Goal: Task Accomplishment & Management: Contribute content

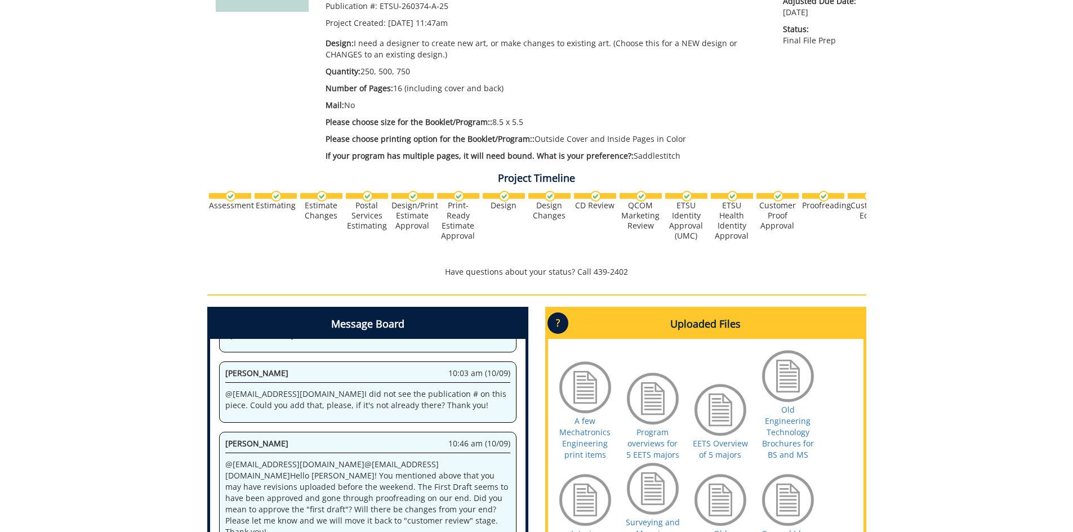
scroll to position [394, 0]
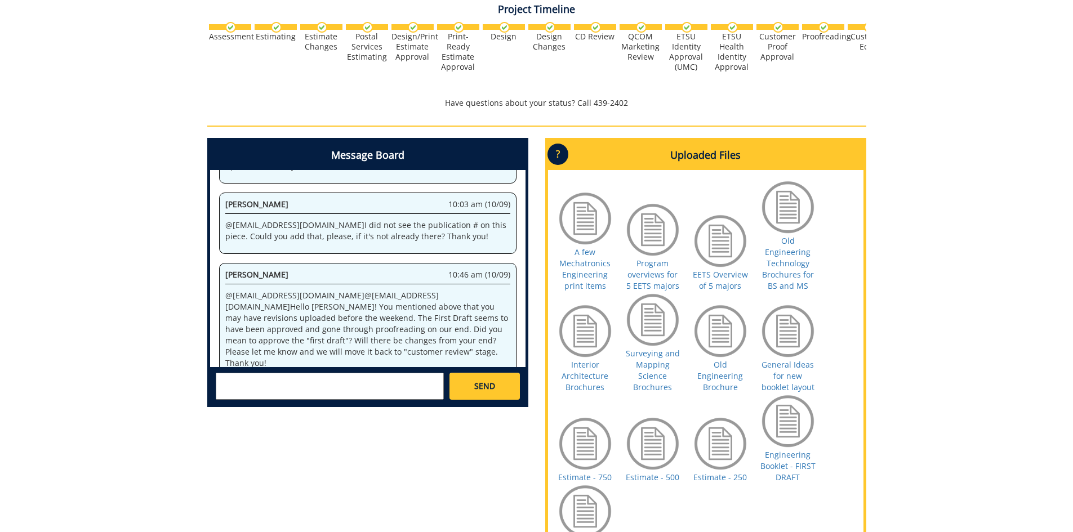
click at [373, 383] on textarea at bounding box center [330, 386] width 228 height 27
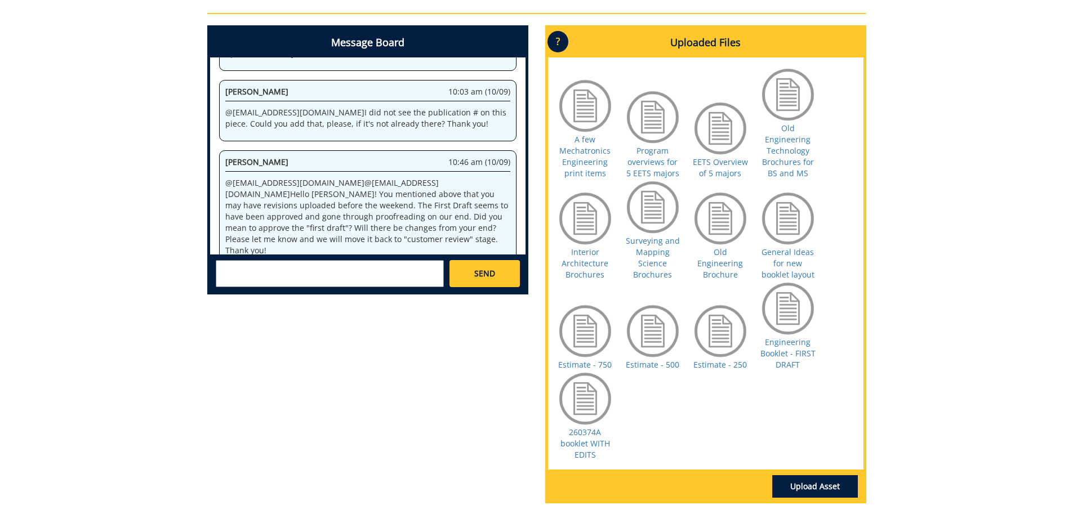
click at [361, 280] on textarea at bounding box center [330, 273] width 228 height 27
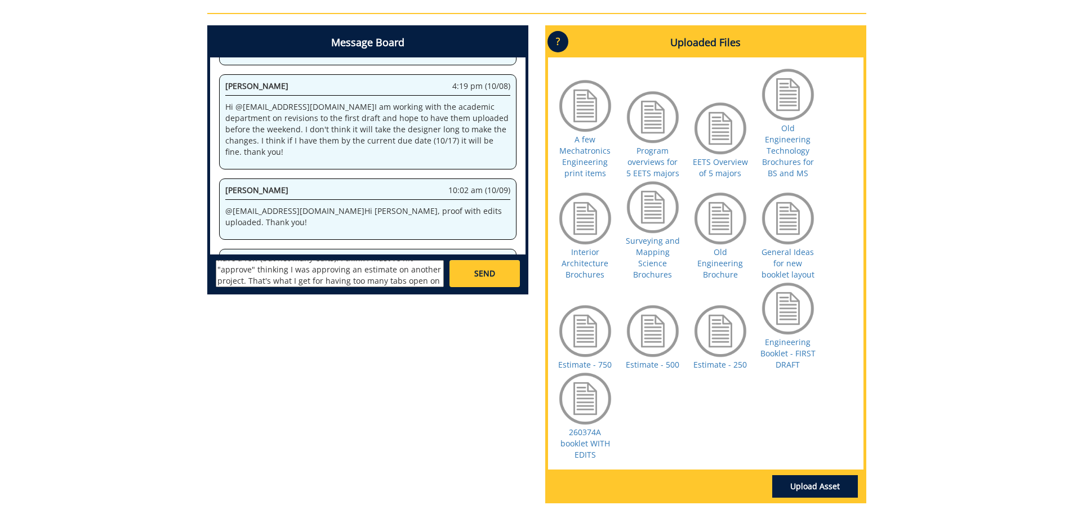
scroll to position [552, 0]
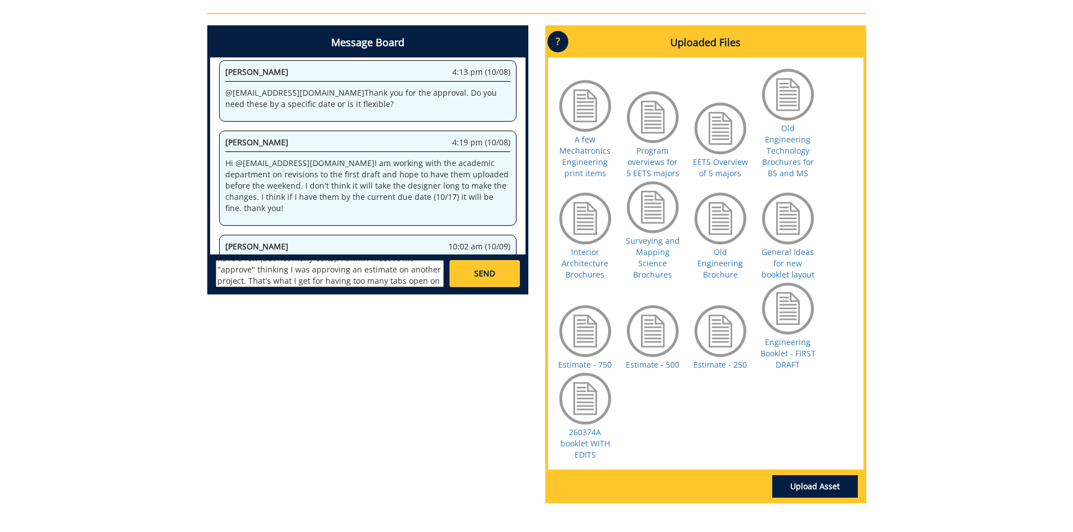
type textarea "@[EMAIL_ADDRESS][DOMAIN_NAME] and @[EMAIL_ADDRESS][DOMAIN_NAME] Hi [PERSON_NAME…"
click at [486, 277] on span "SEND" at bounding box center [484, 273] width 21 height 11
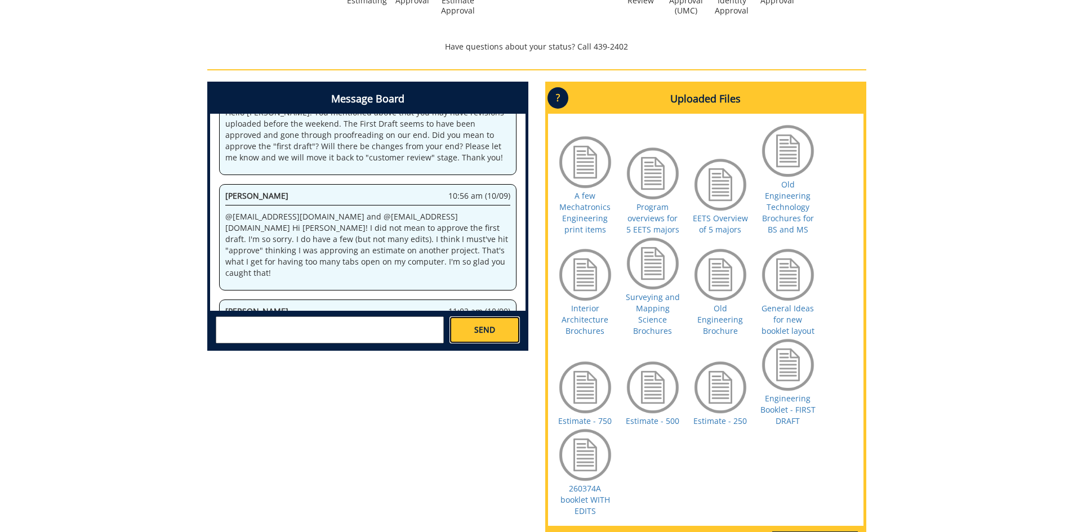
scroll to position [338, 0]
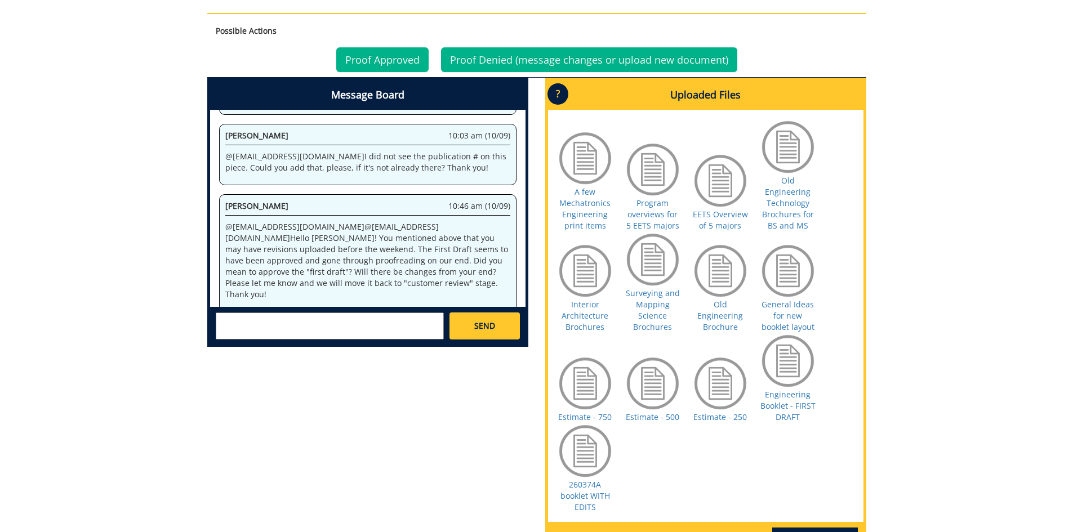
scroll to position [563, 0]
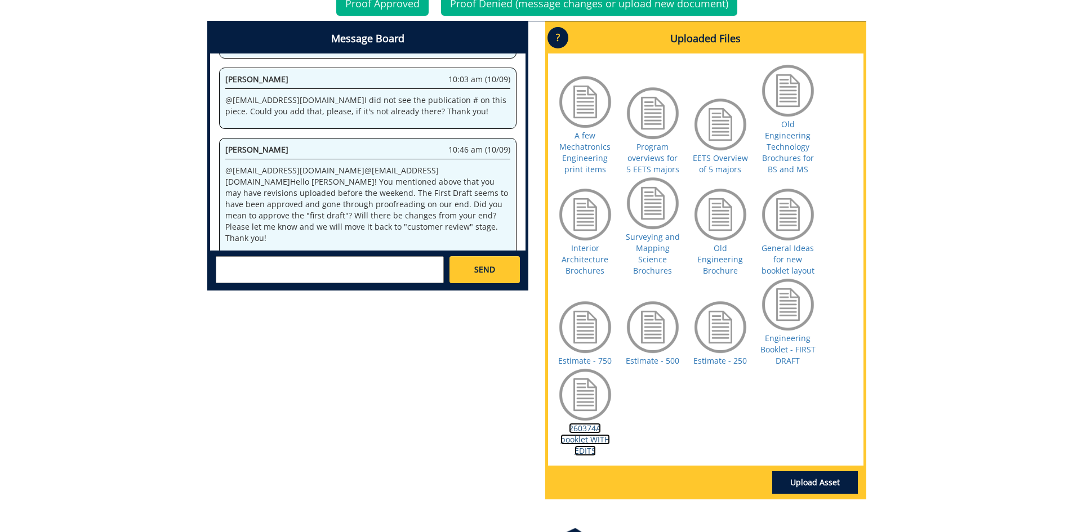
click at [593, 439] on link "260374A booklet WITH EDITS" at bounding box center [585, 439] width 50 height 33
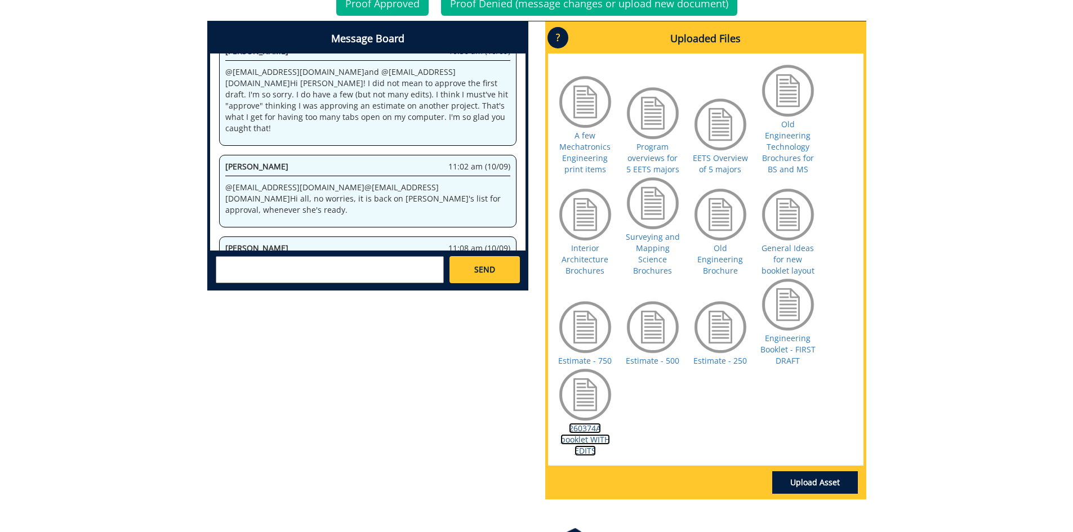
scroll to position [649, 0]
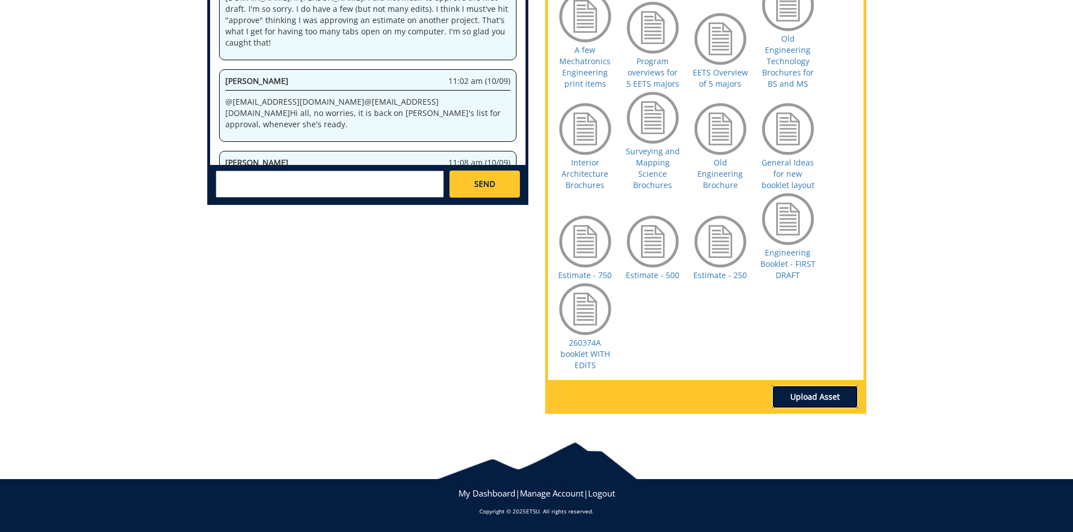
click at [795, 393] on link "Upload Asset" at bounding box center [815, 397] width 86 height 23
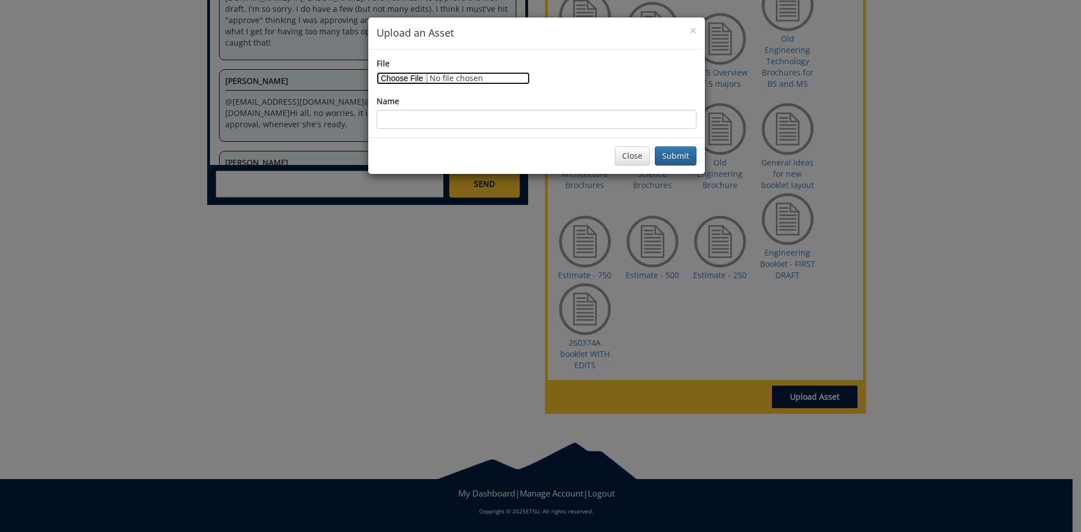
click at [417, 82] on input "File" at bounding box center [453, 78] width 153 height 12
type input "C:\fakepath\eng_tech_card_updated.jpg"
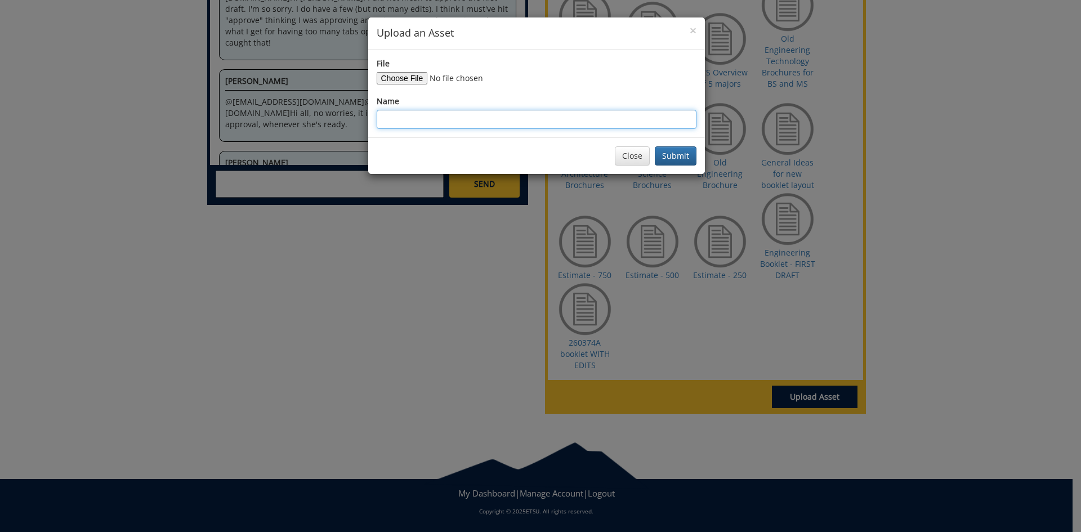
click at [451, 115] on input "Name" at bounding box center [537, 119] width 320 height 19
type input "Engineering photo"
click at [655, 146] on button "Submit" at bounding box center [676, 155] width 42 height 19
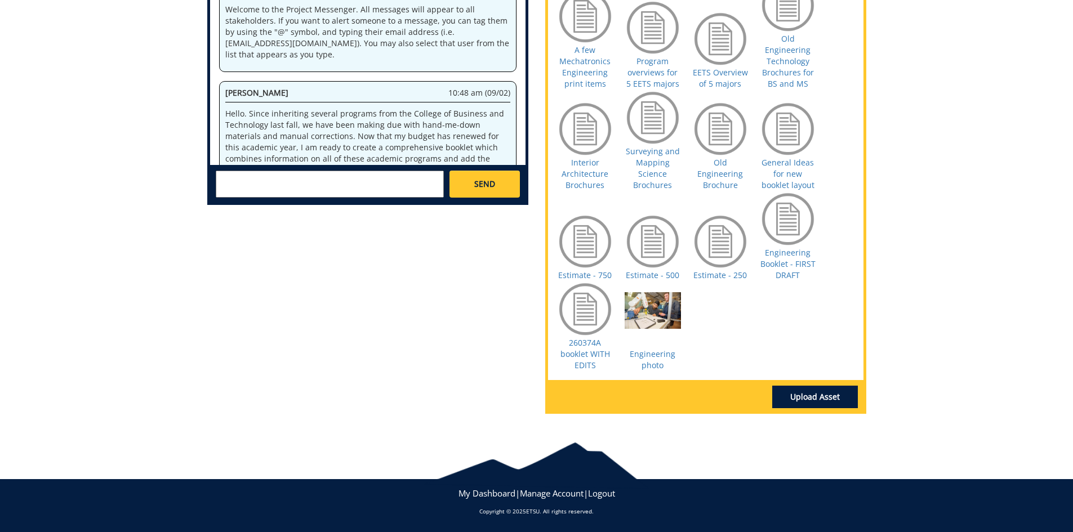
scroll to position [1012, 0]
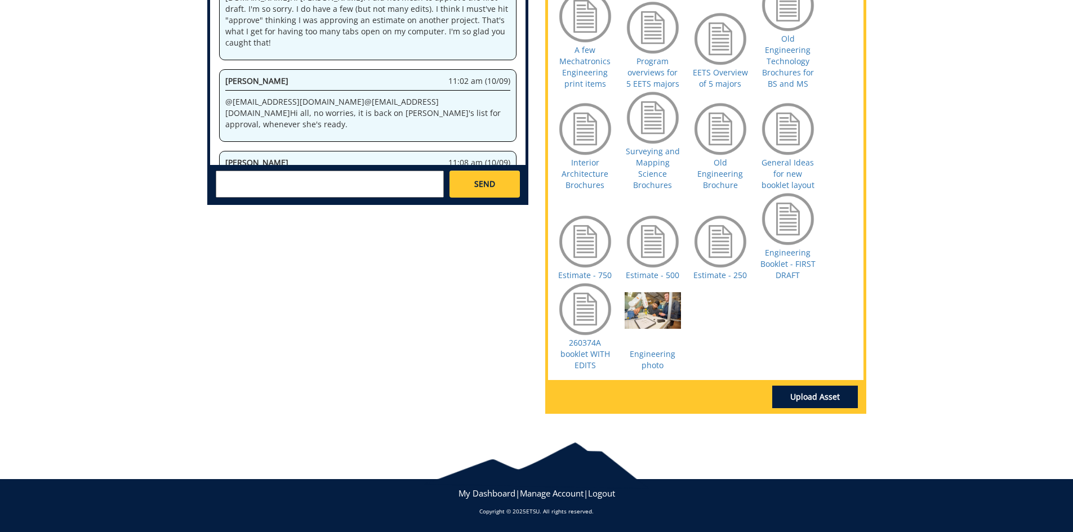
click at [665, 309] on div at bounding box center [653, 320] width 56 height 56
click at [660, 350] on link "Engineering photo" at bounding box center [653, 360] width 46 height 22
